Goal: Navigation & Orientation: Find specific page/section

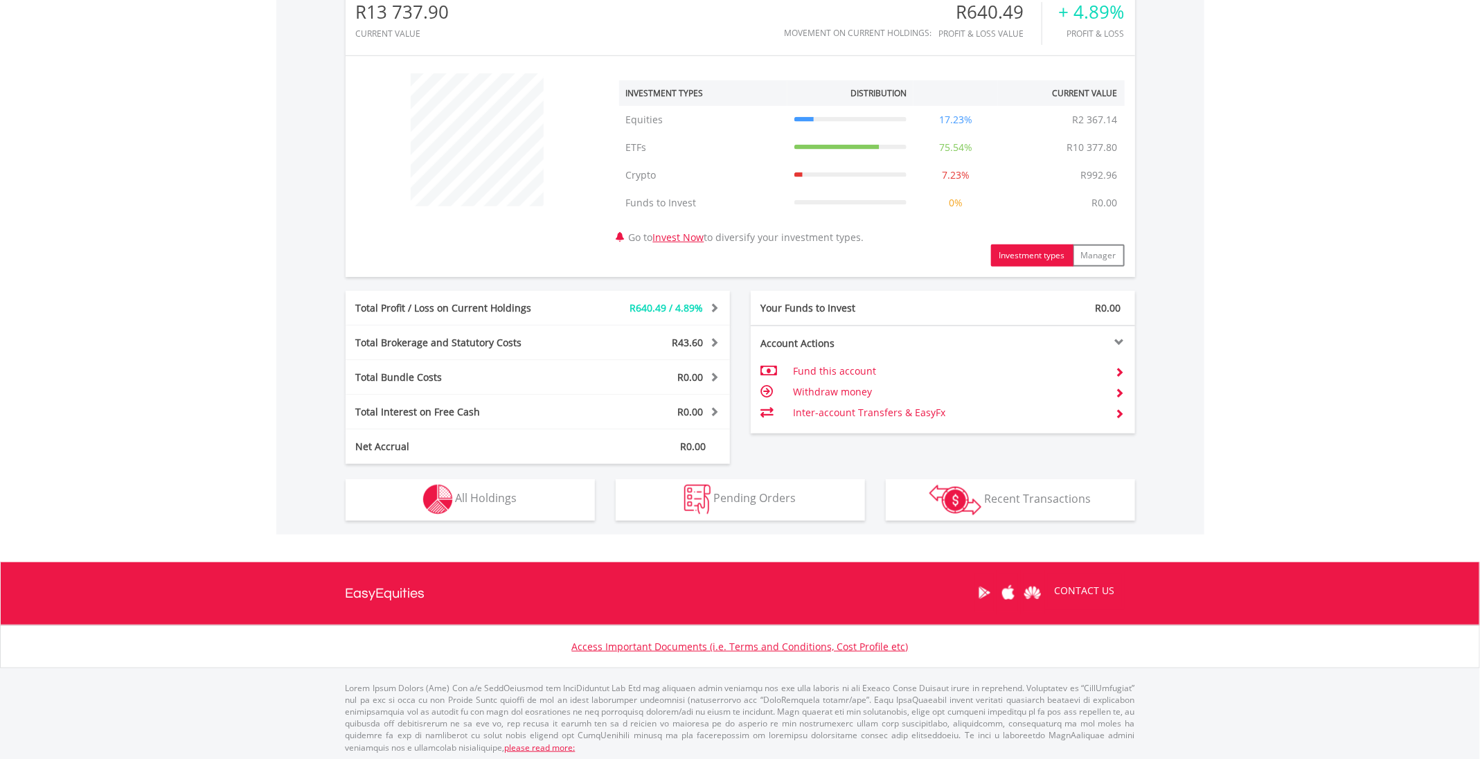
scroll to position [465, 0]
click at [460, 497] on span "All Holdings" at bounding box center [487, 497] width 62 height 15
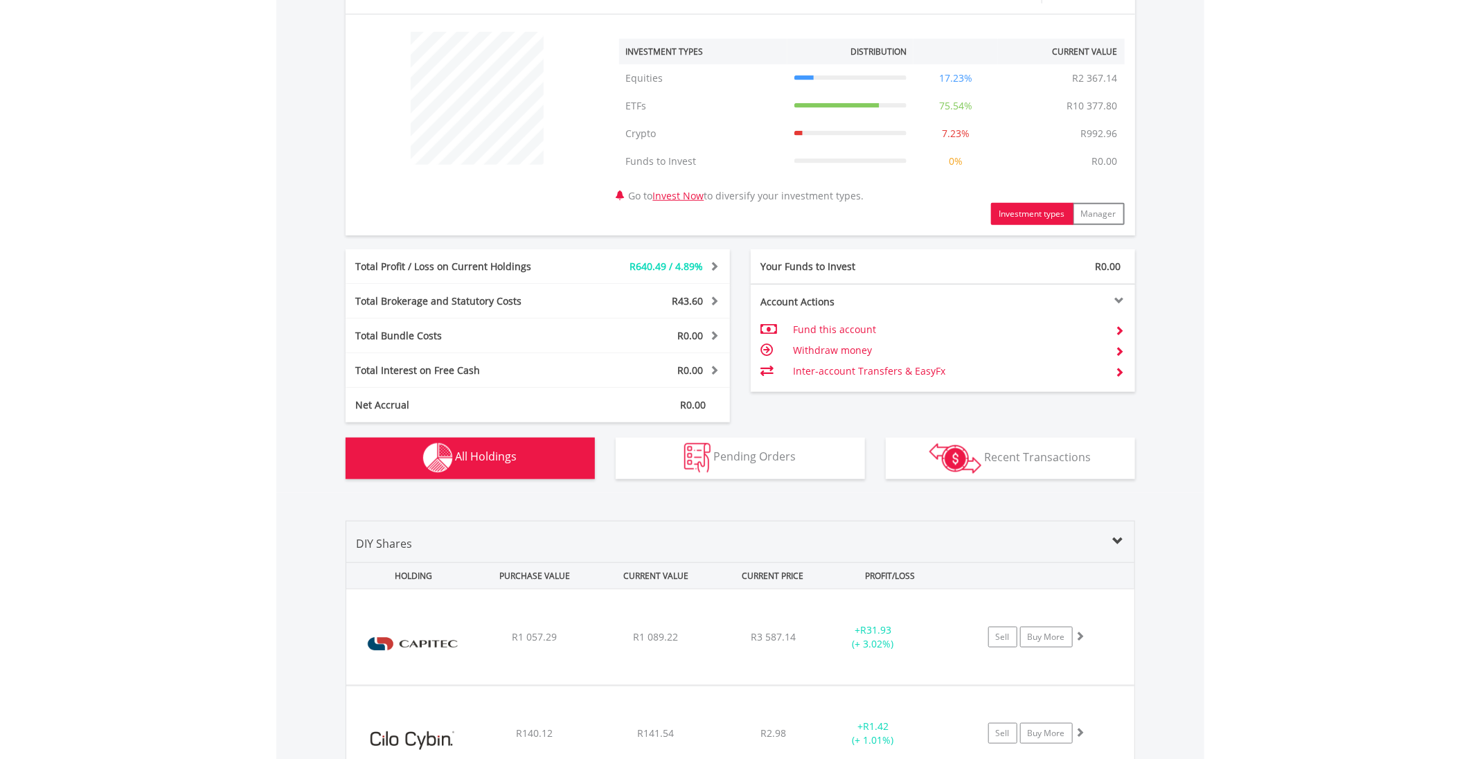
scroll to position [0, 0]
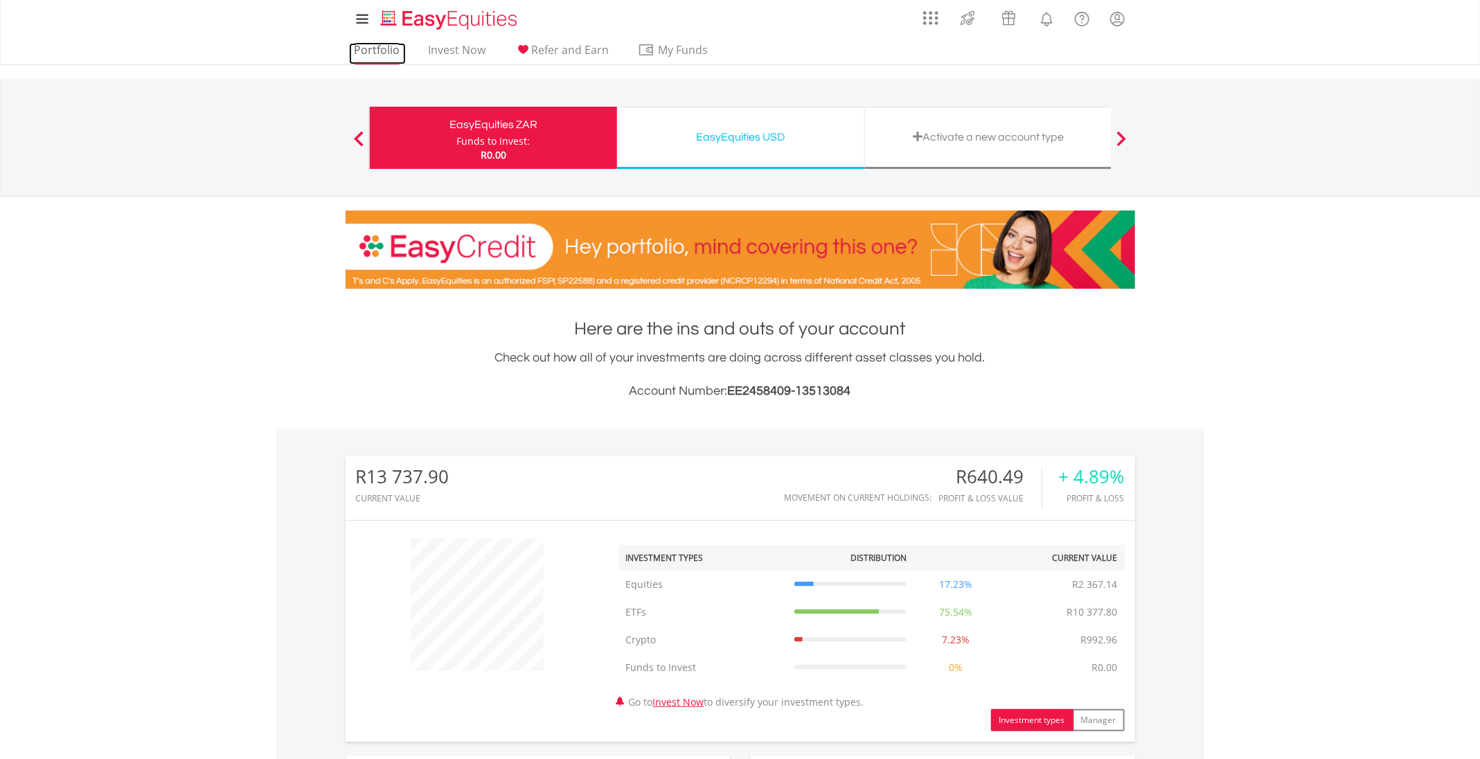
click at [380, 54] on link "Portfolio" at bounding box center [377, 53] width 57 height 21
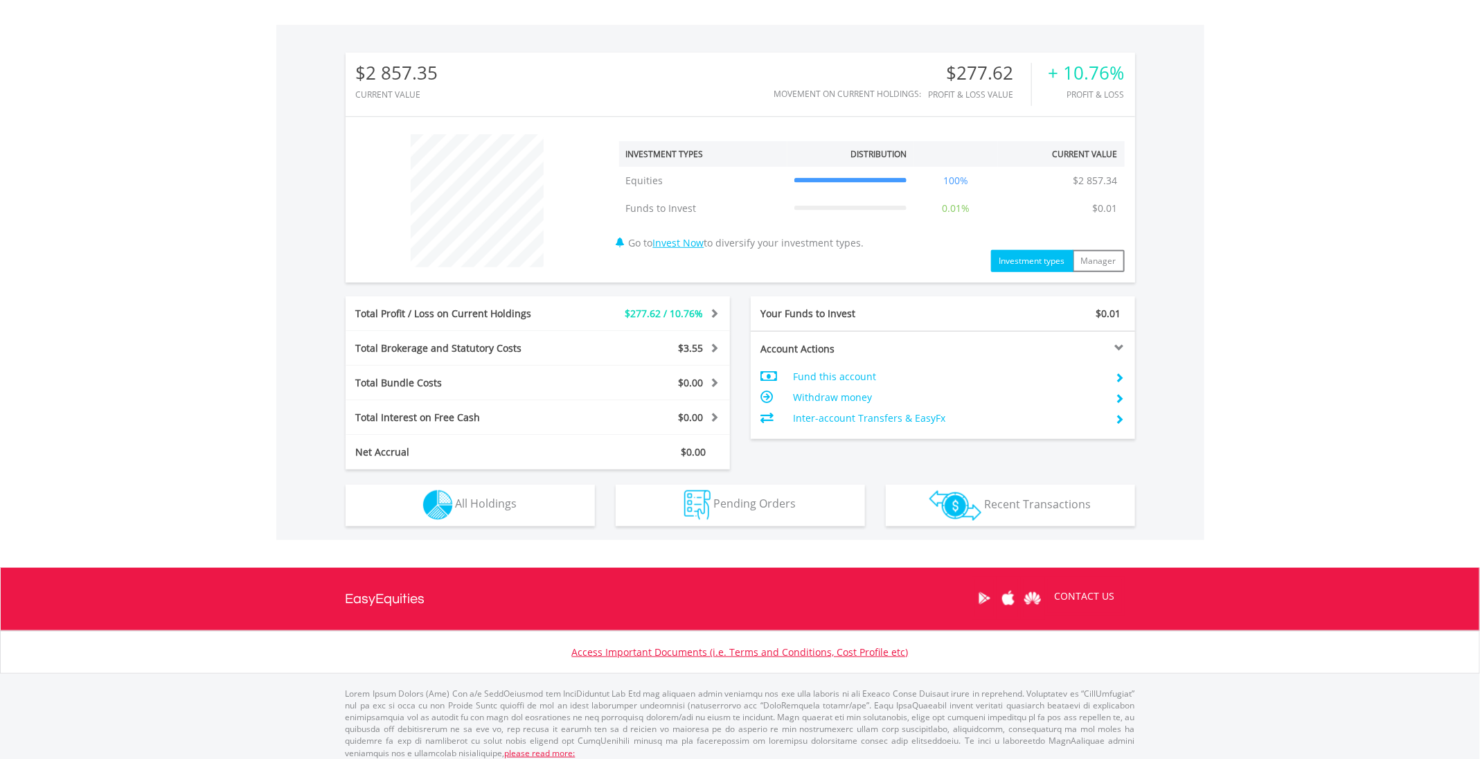
scroll to position [410, 0]
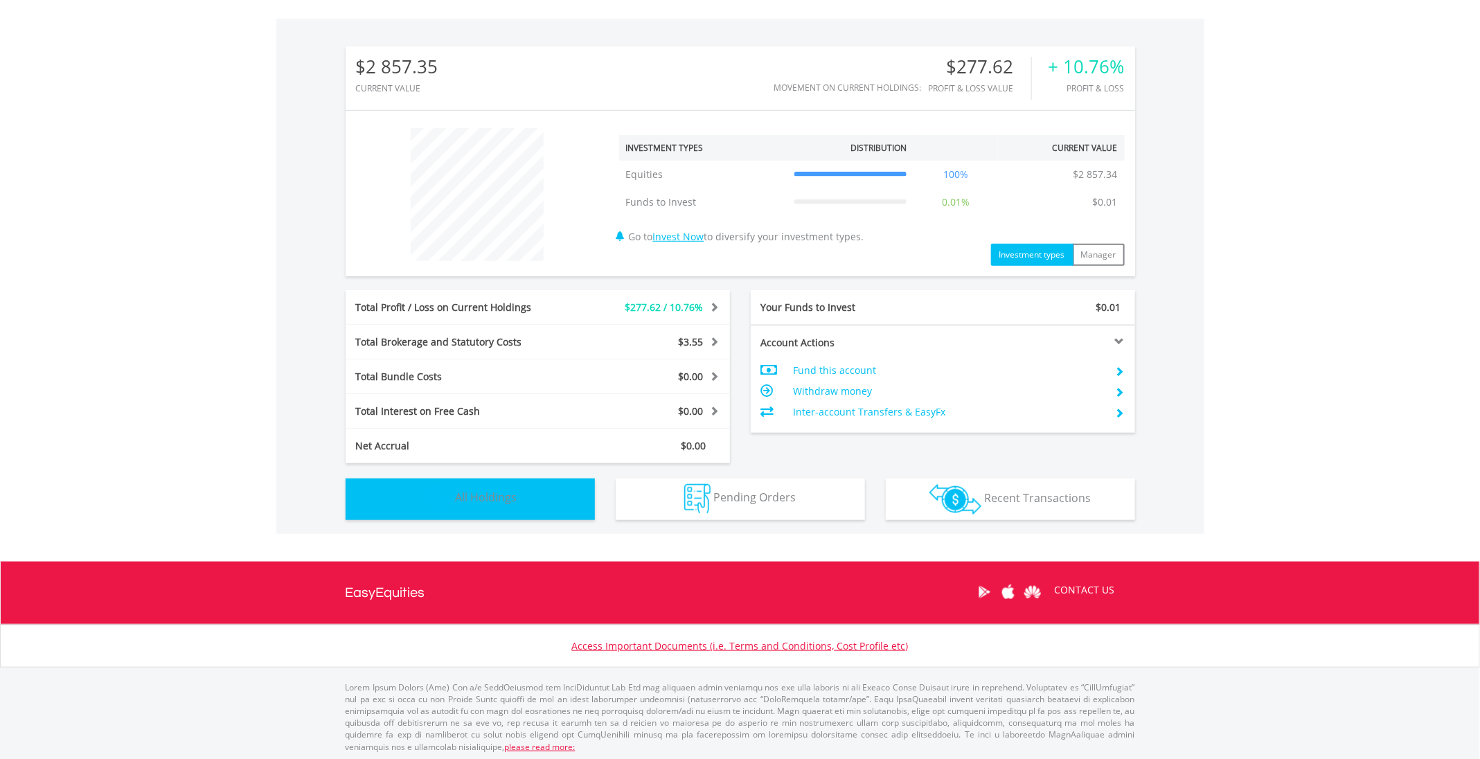
click at [486, 502] on span "All Holdings" at bounding box center [487, 497] width 62 height 15
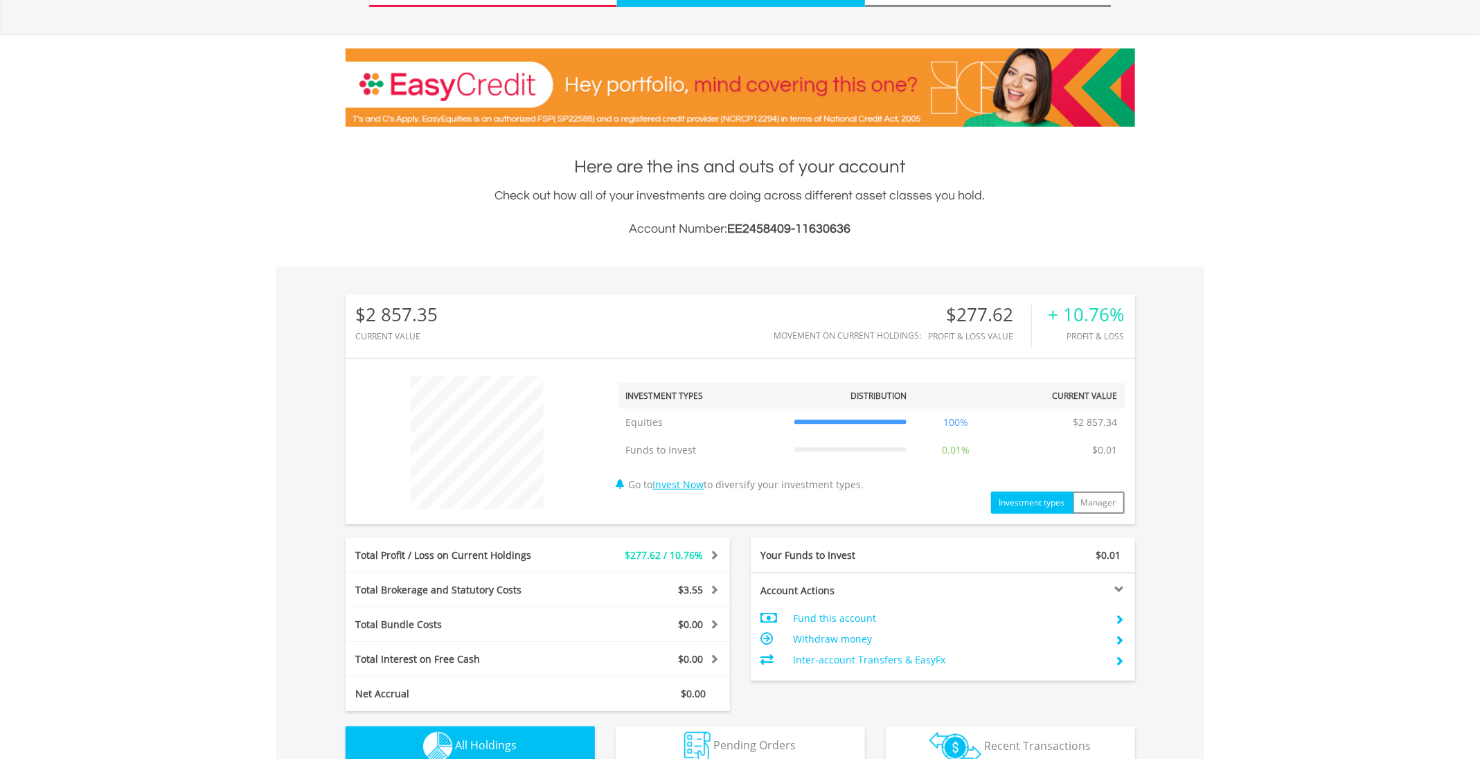
scroll to position [0, 0]
